Goal: Task Accomplishment & Management: Manage account settings

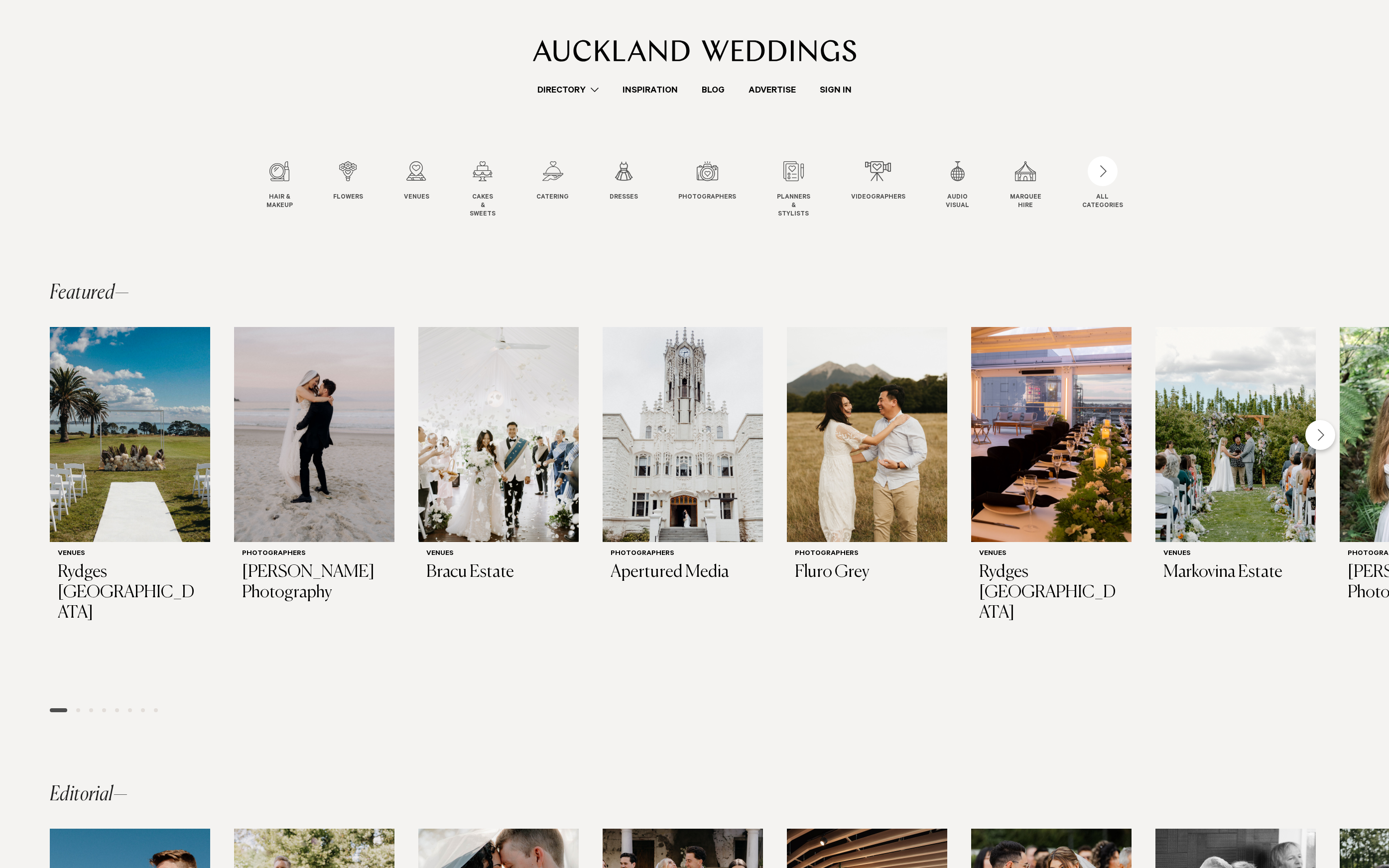
click at [251, 79] on div "Directory Hair & Makeup Flowers Venues" at bounding box center [694, 48] width 1373 height 96
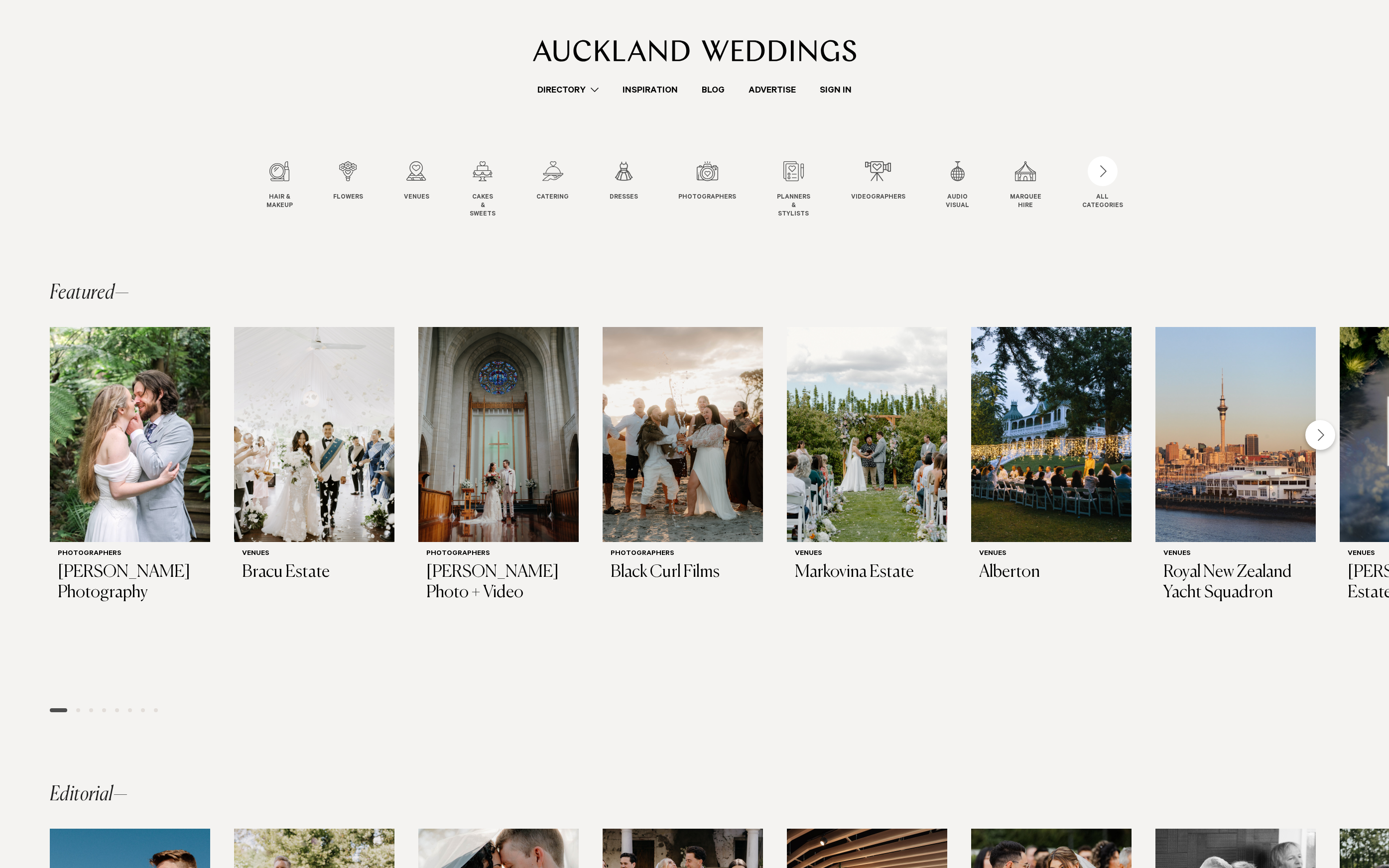
click at [832, 95] on link "Sign In" at bounding box center [835, 90] width 56 height 13
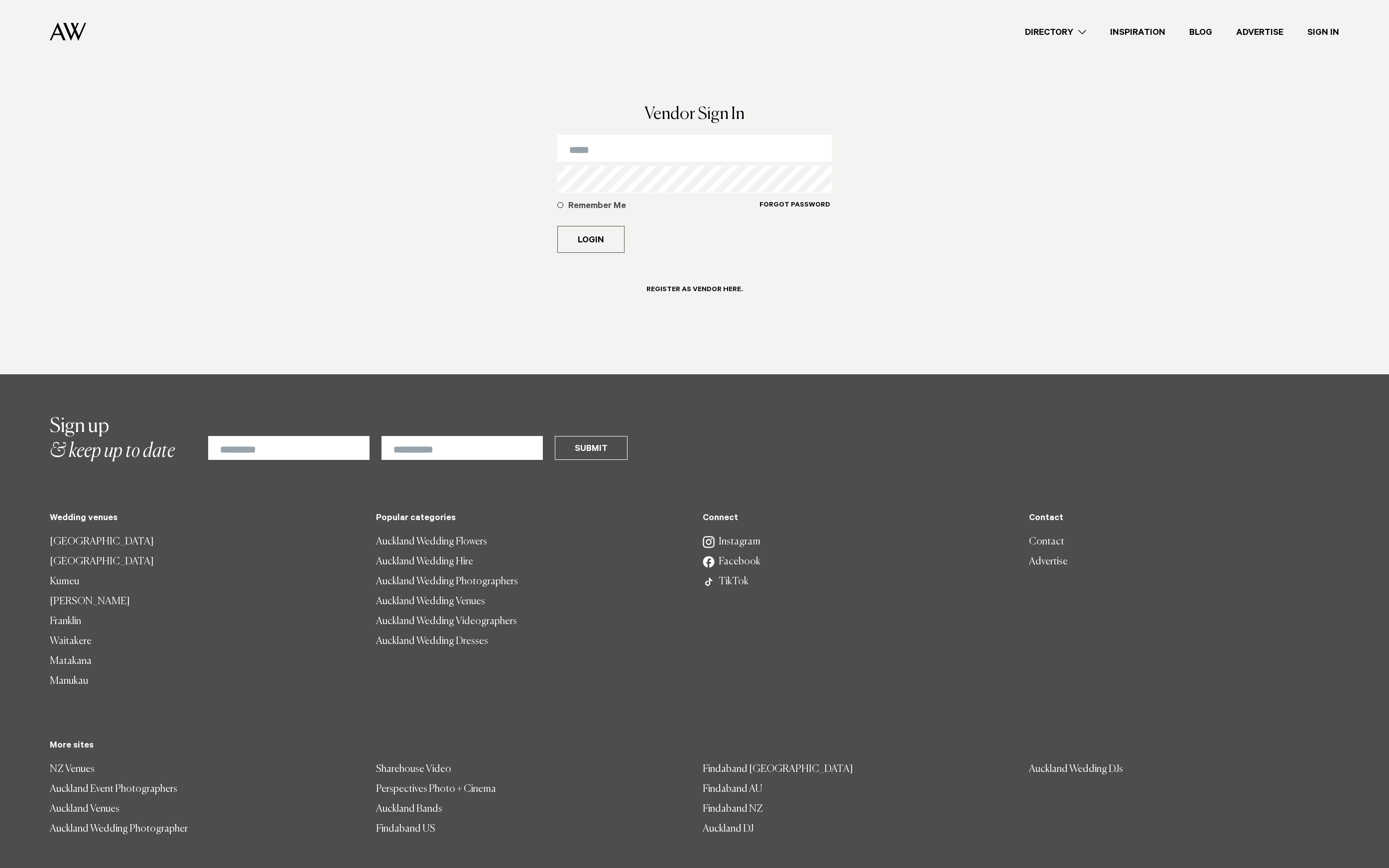
click at [644, 142] on input "email" at bounding box center [695, 148] width 275 height 27
type input "**********"
click at [557, 226] on button "Login" at bounding box center [591, 239] width 67 height 27
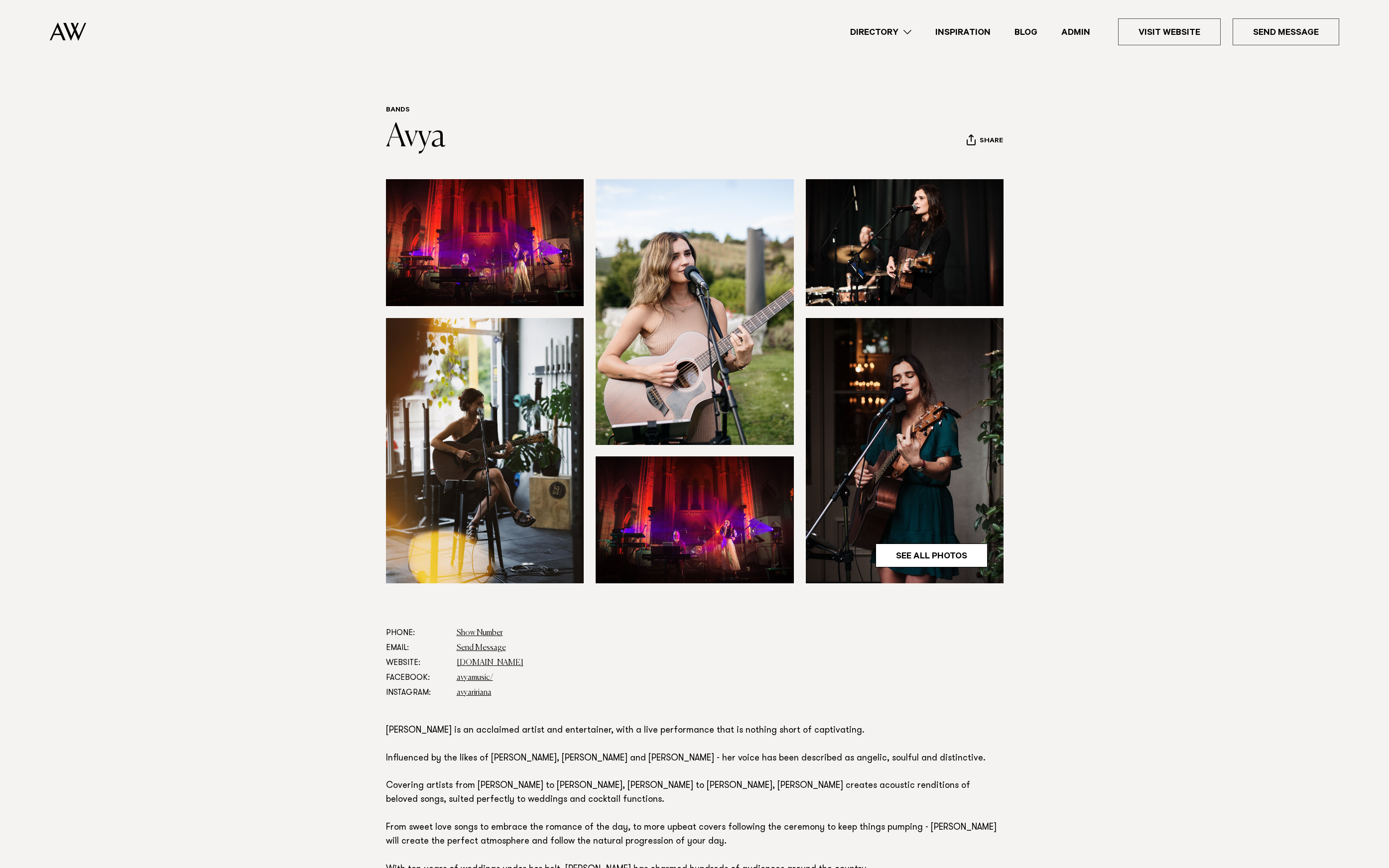
click at [263, 149] on section "Bands Avya Share Copy Link Email twitter" at bounding box center [694, 131] width 1389 height 49
click at [1084, 27] on link "Admin" at bounding box center [1075, 32] width 53 height 13
